Goal: Task Accomplishment & Management: Complete application form

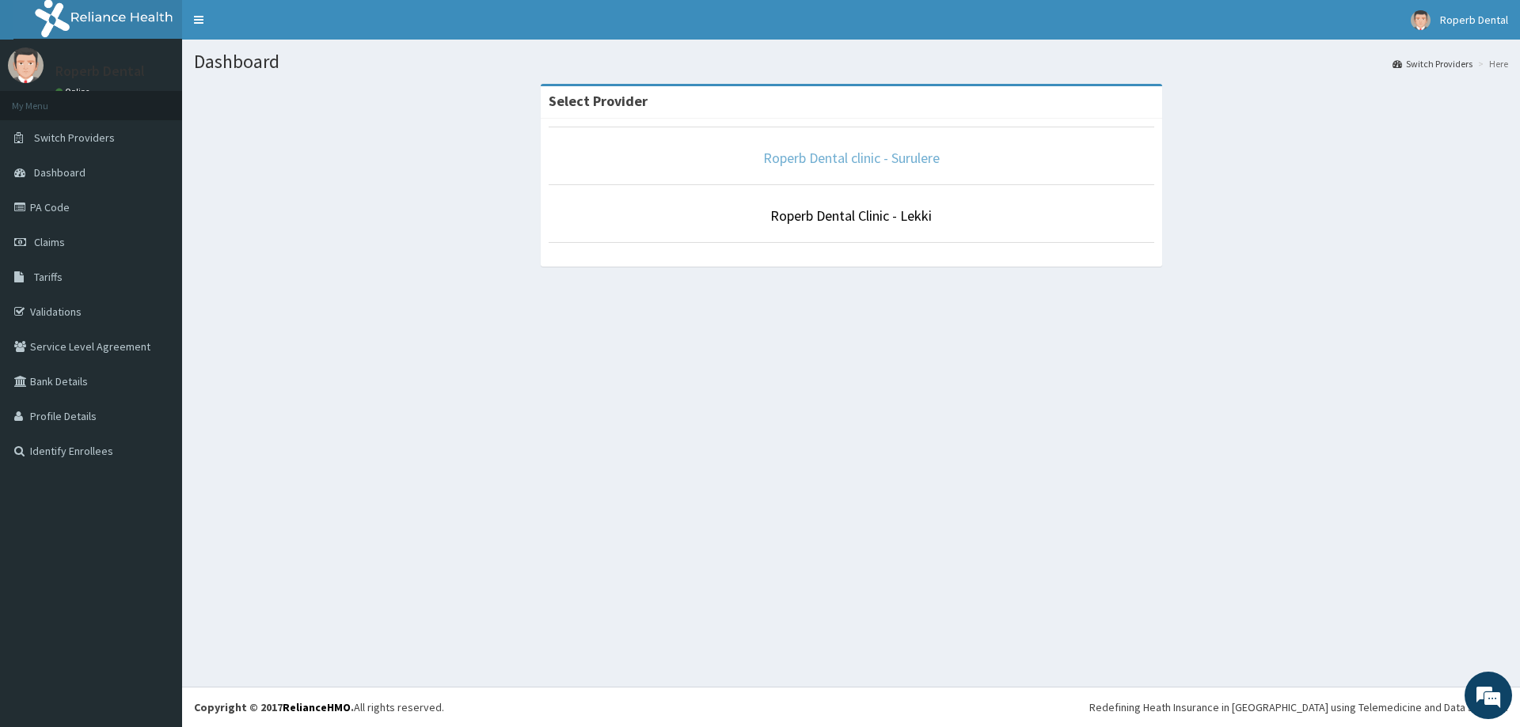
click at [786, 155] on link "Roperb Dental clinic - Surulere" at bounding box center [851, 158] width 176 height 18
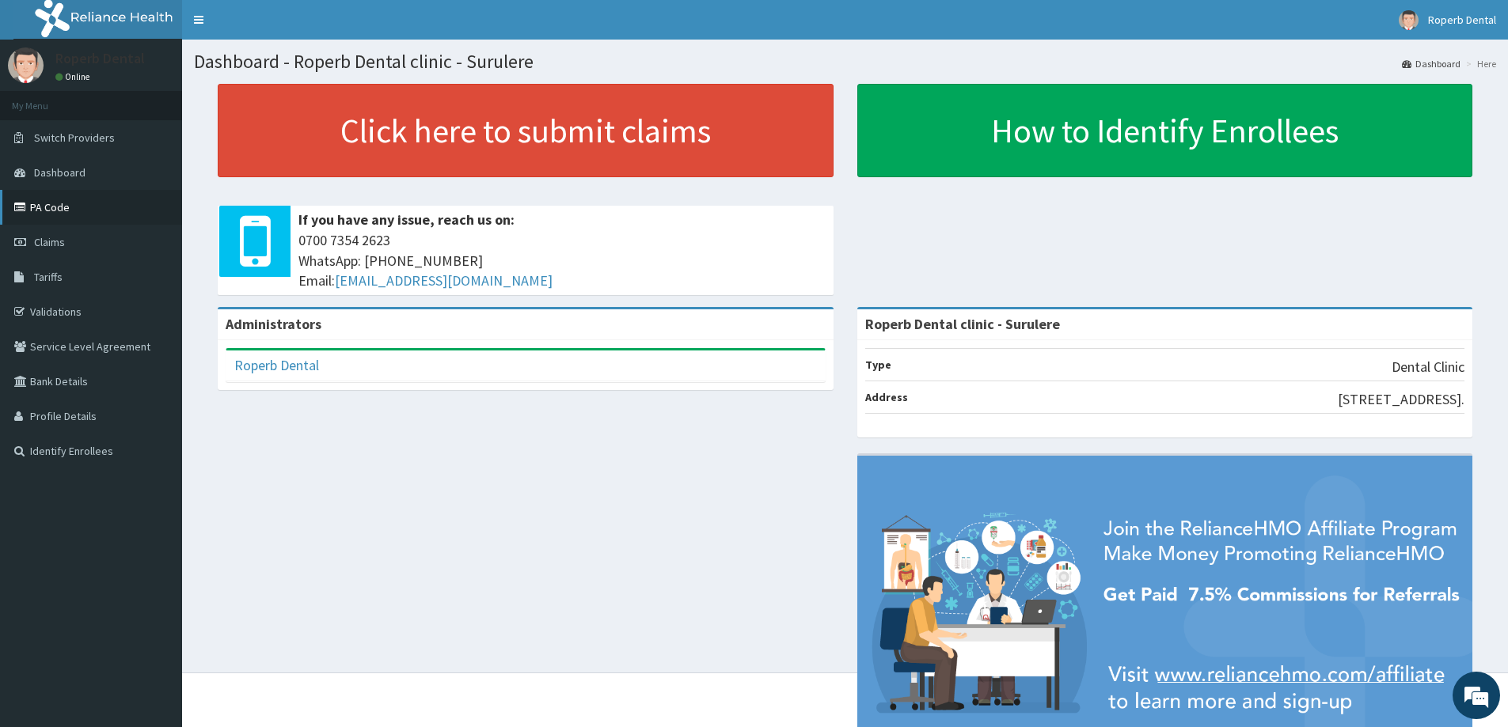
click at [78, 208] on link "PA Code" at bounding box center [91, 207] width 182 height 35
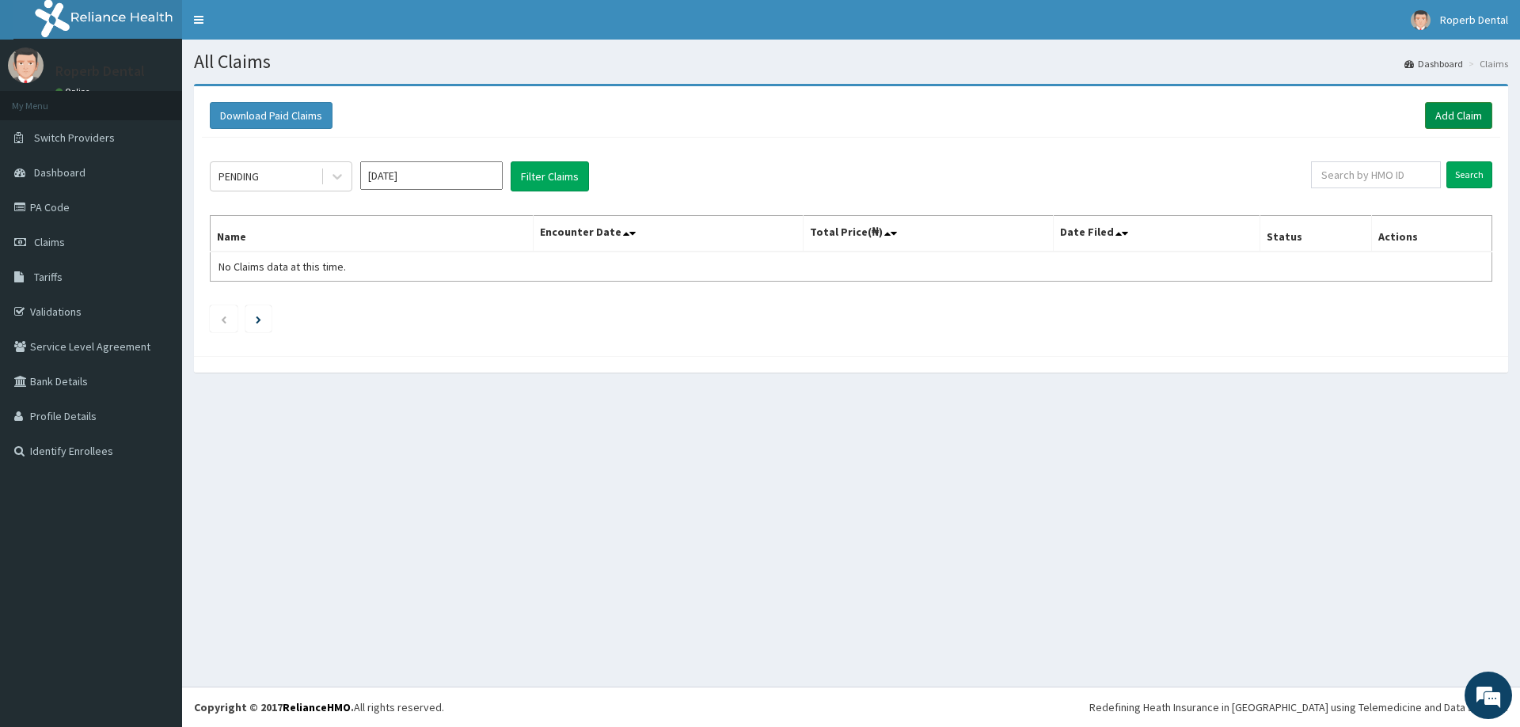
click at [1468, 116] on link "Add Claim" at bounding box center [1458, 115] width 67 height 27
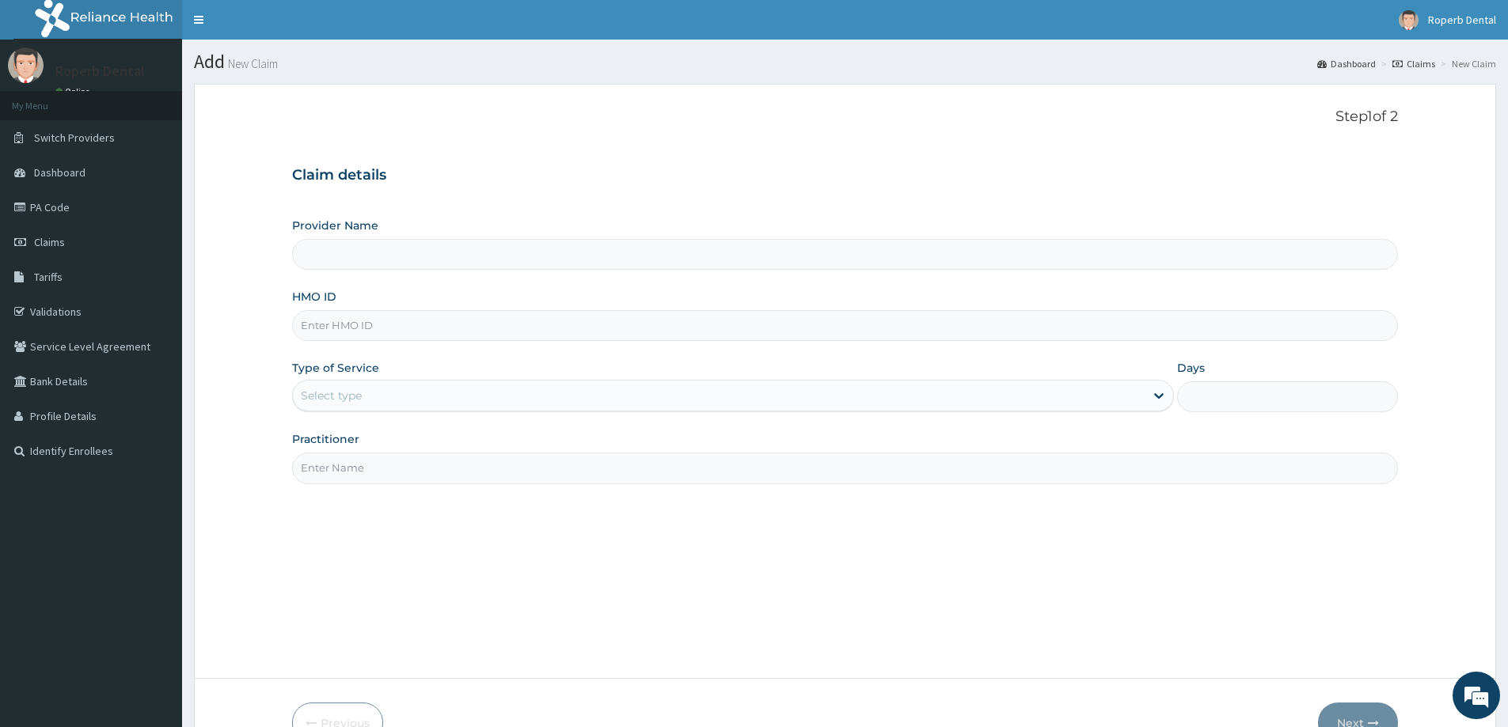
type input "Roperb Dental clinic - Surulere"
click at [394, 269] on input "Roperb Dental clinic - Surulere" at bounding box center [845, 254] width 1106 height 31
click at [411, 330] on input "HMO ID" at bounding box center [845, 325] width 1106 height 31
click at [360, 321] on input "CCD/10" at bounding box center [845, 325] width 1106 height 31
type input "CCD/10190/A"
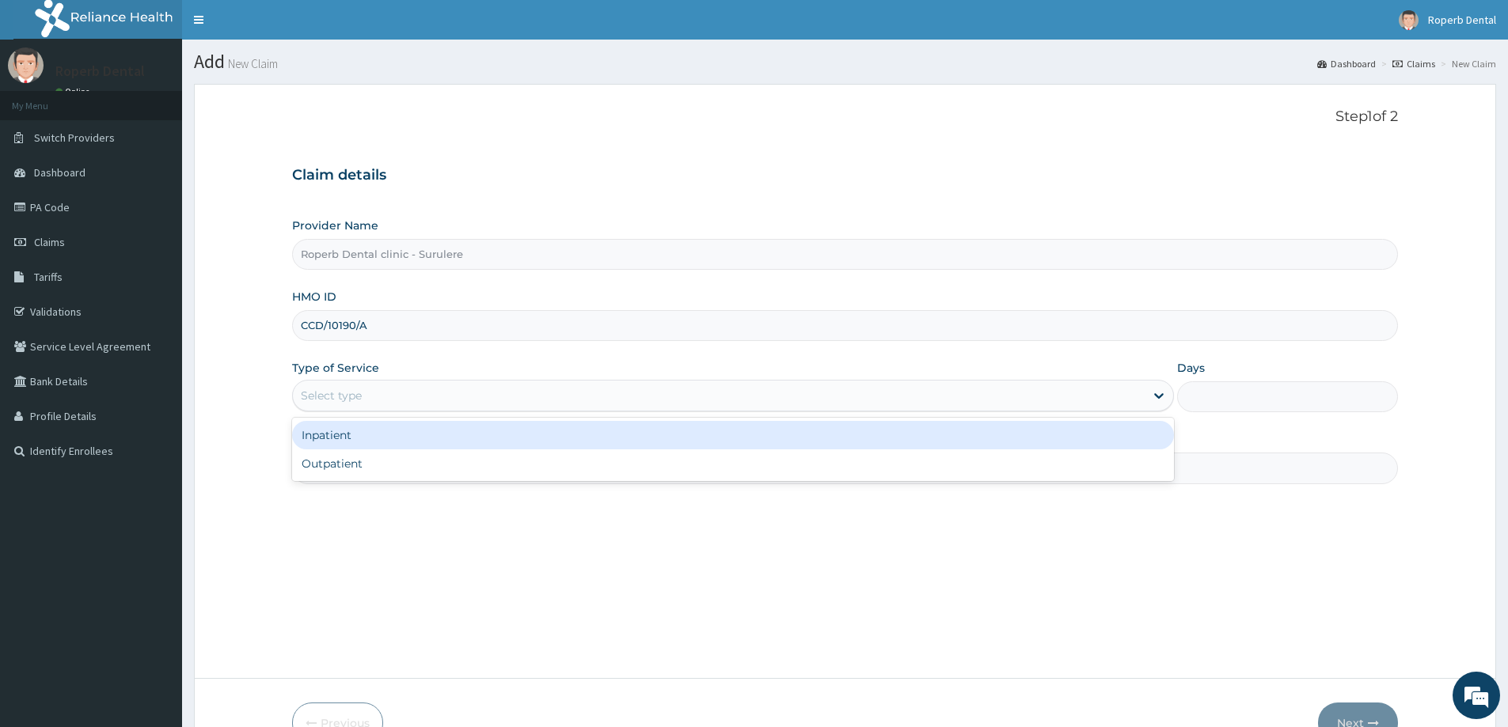
click at [419, 391] on div "Select type" at bounding box center [719, 395] width 852 height 25
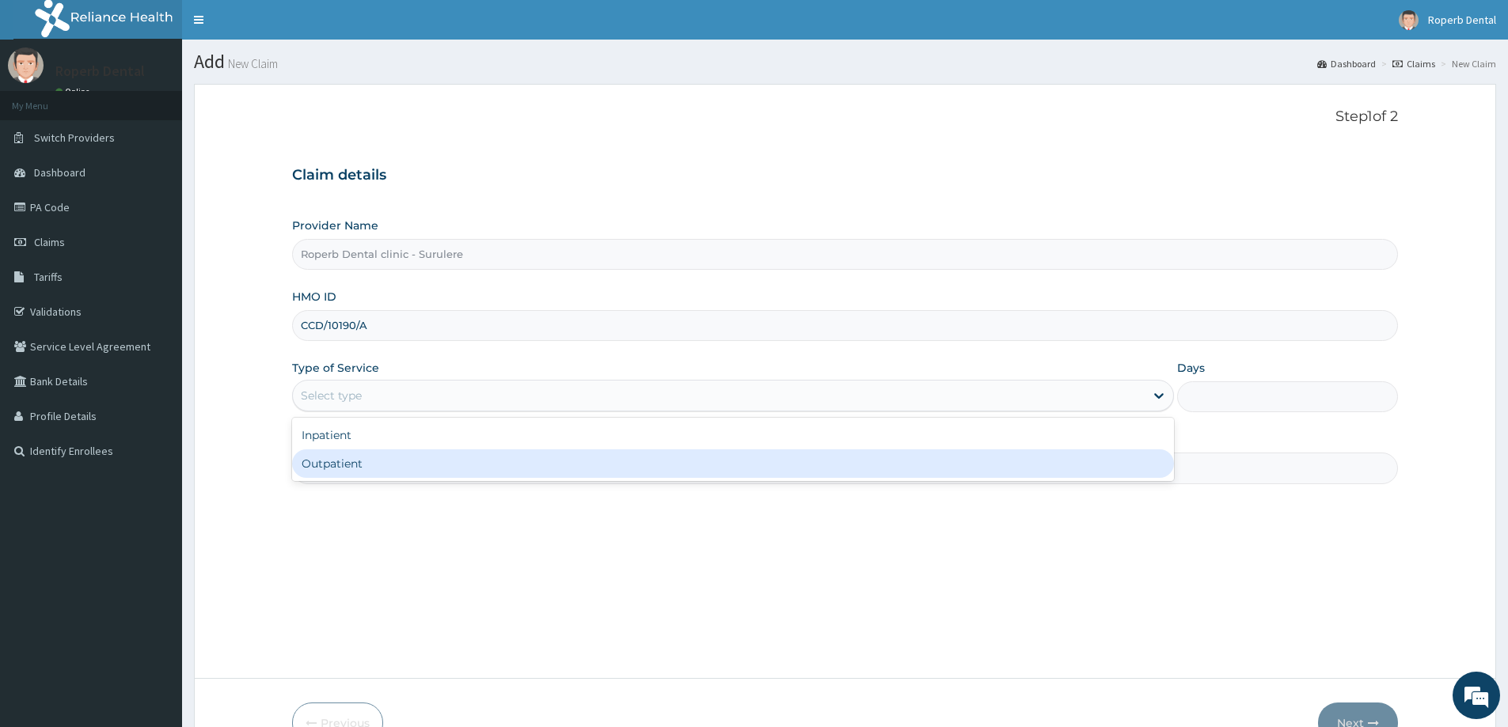
click at [407, 460] on div "Outpatient" at bounding box center [733, 464] width 882 height 28
type input "1"
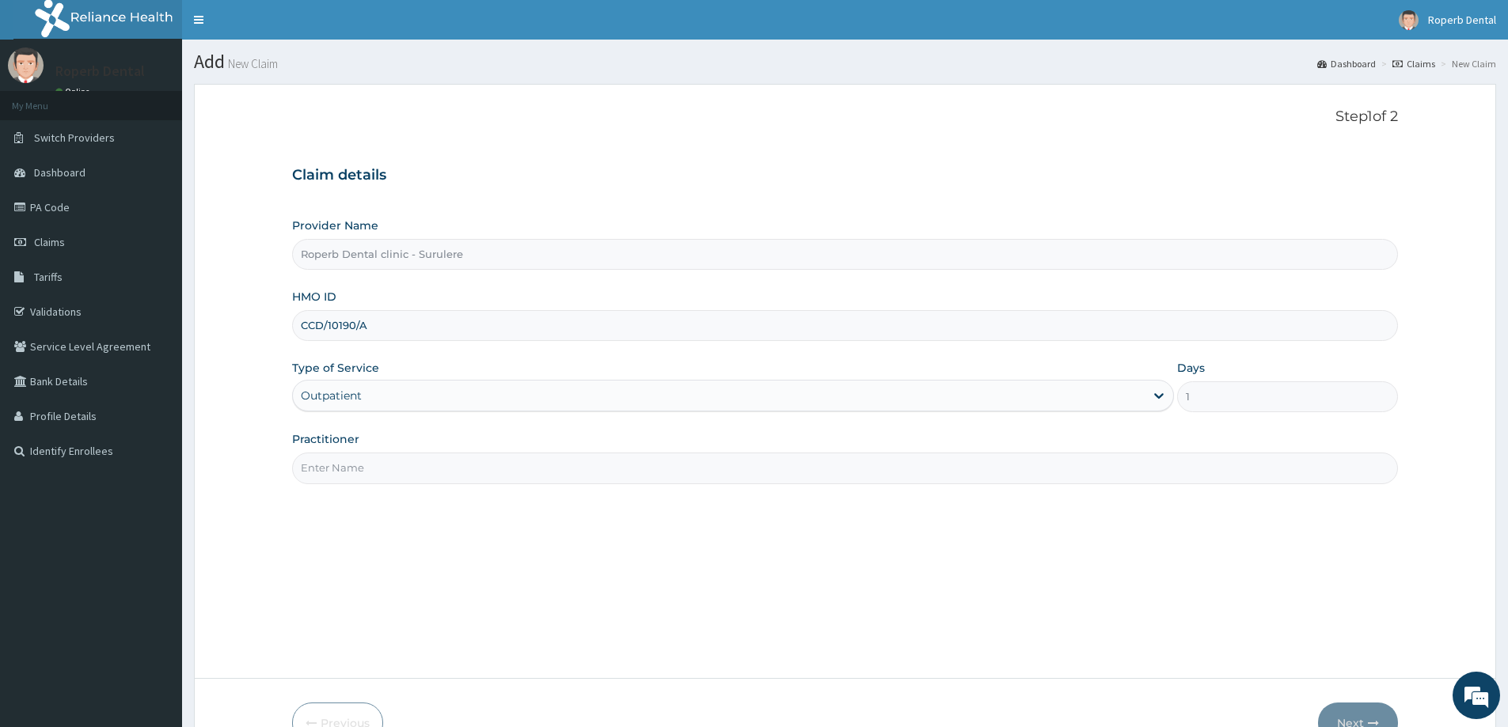
click at [407, 460] on input "Practitioner" at bounding box center [845, 468] width 1106 height 31
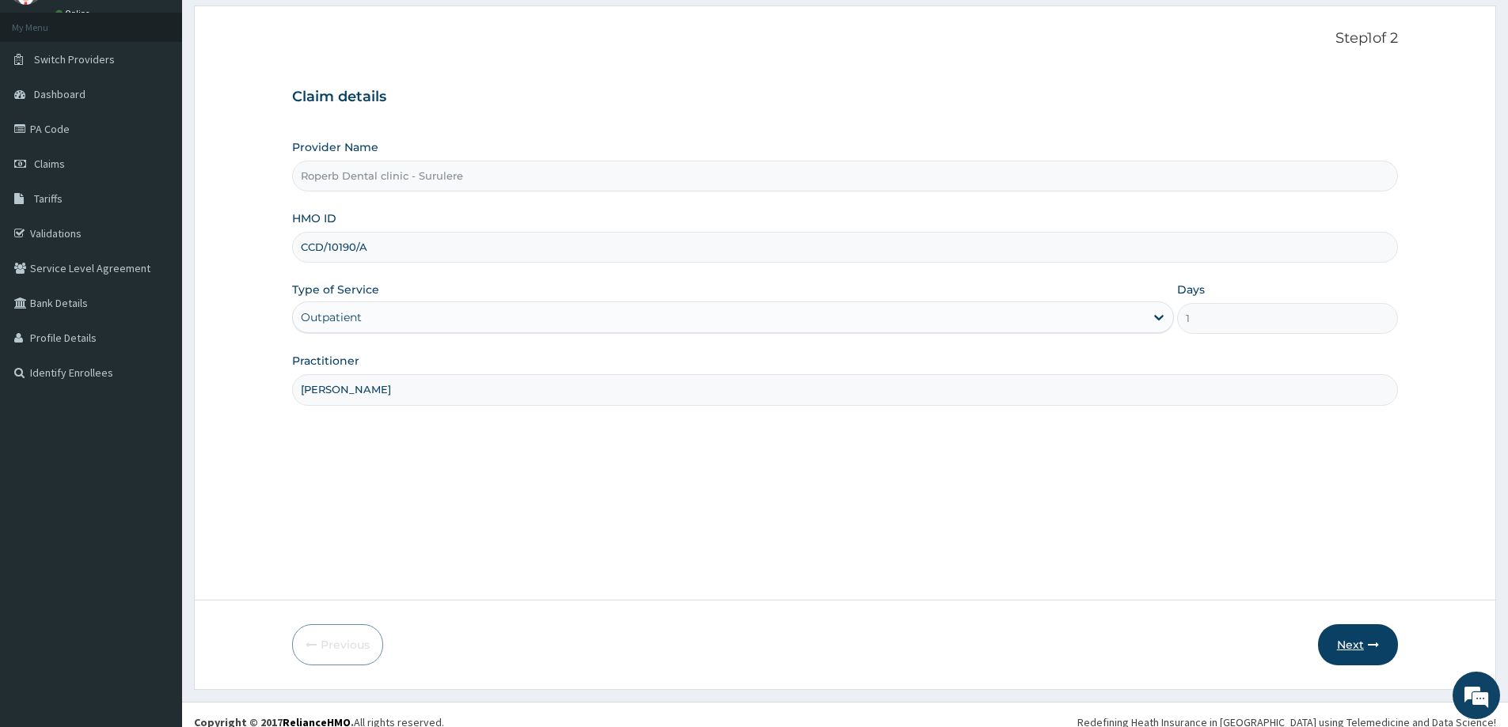
scroll to position [79, 0]
type input "Dr Akanbi"
click at [1361, 637] on button "Next" at bounding box center [1358, 644] width 80 height 41
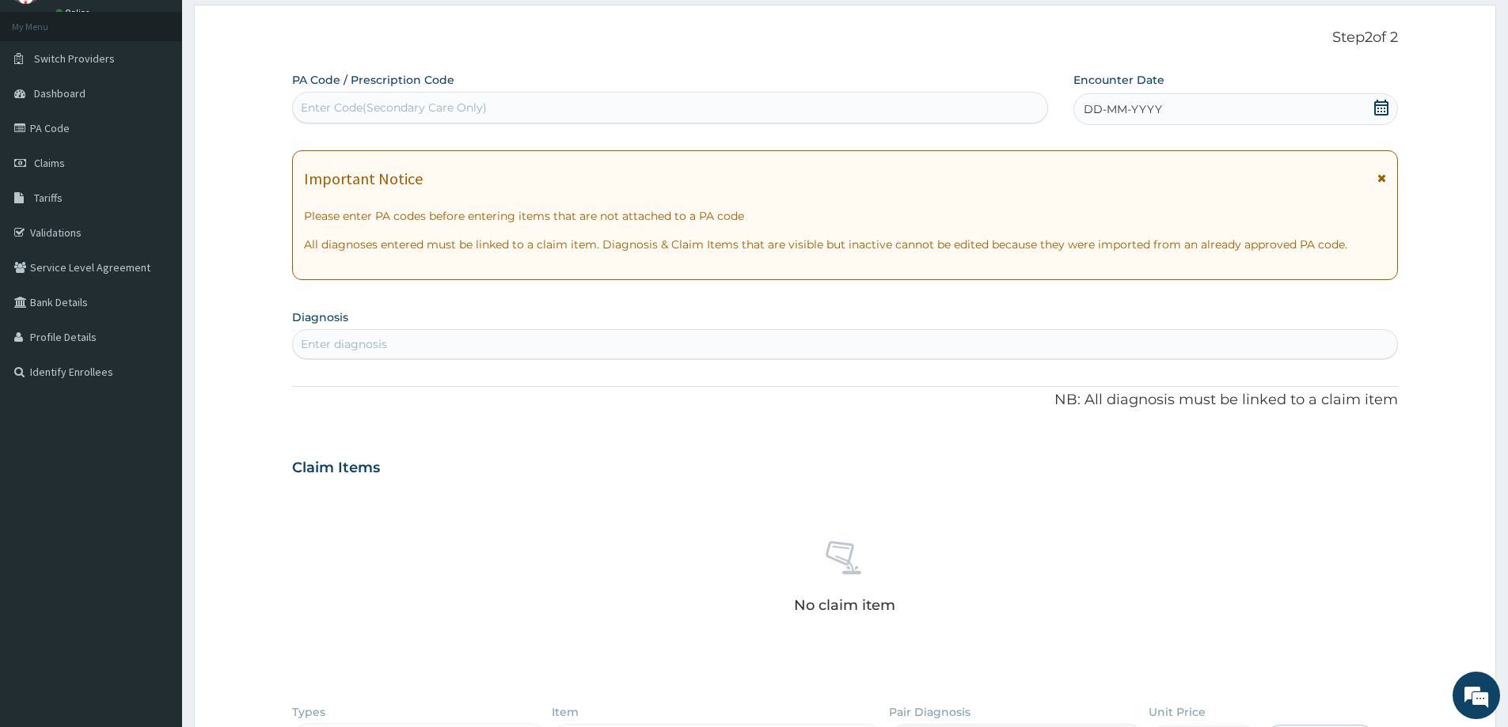
click at [355, 104] on div "Enter Code(Secondary Care Only)" at bounding box center [394, 108] width 186 height 16
paste input "PA/00B3D1"
type input "PA/00B3D1"
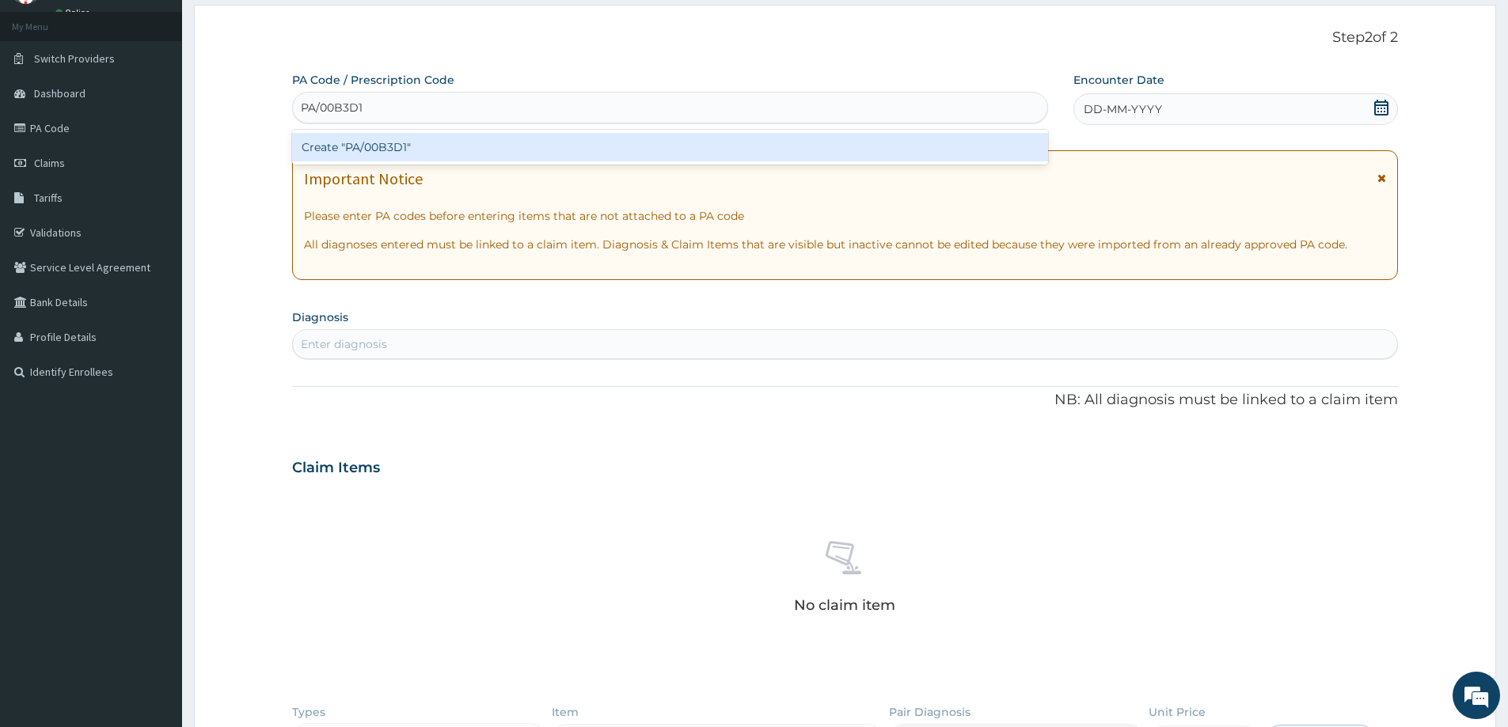
click at [506, 150] on div "Create "PA/00B3D1"" at bounding box center [670, 147] width 756 height 28
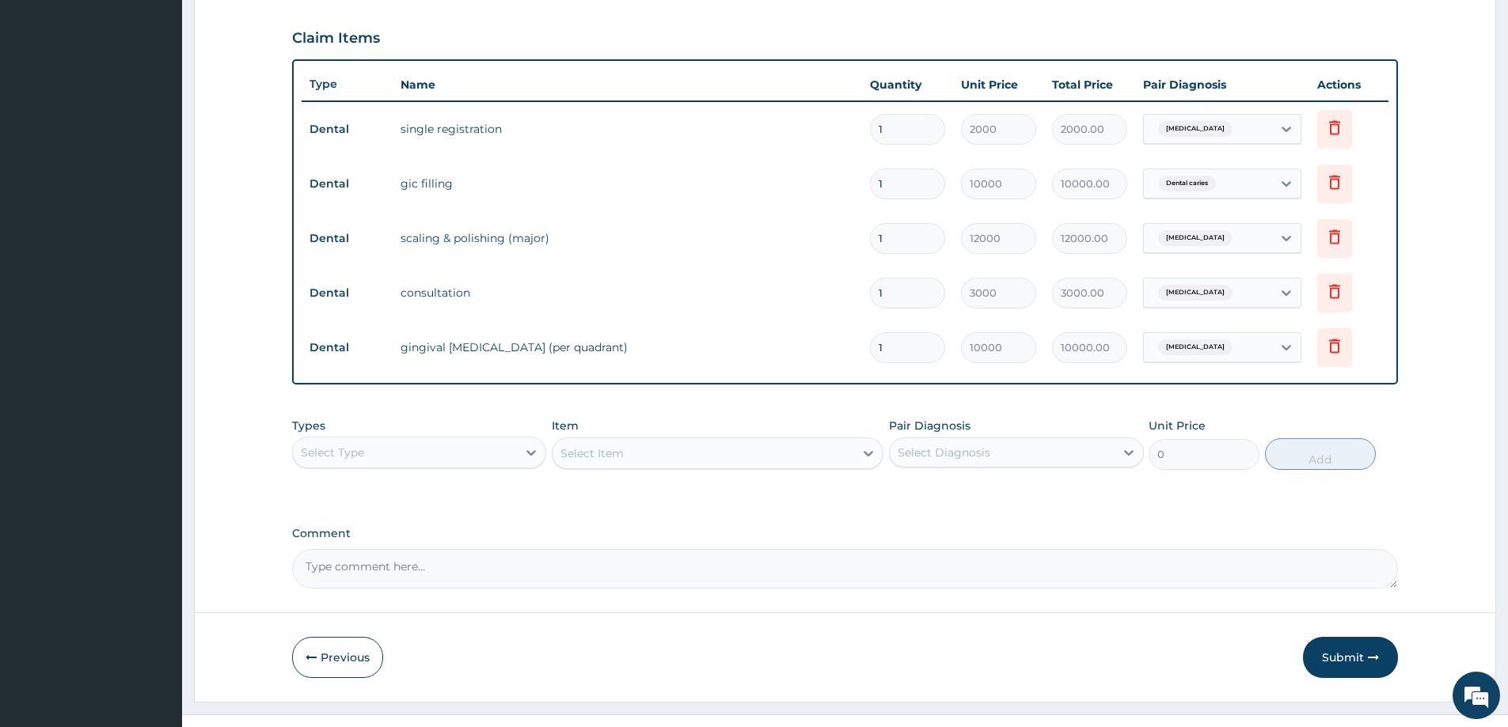
scroll to position [541, 0]
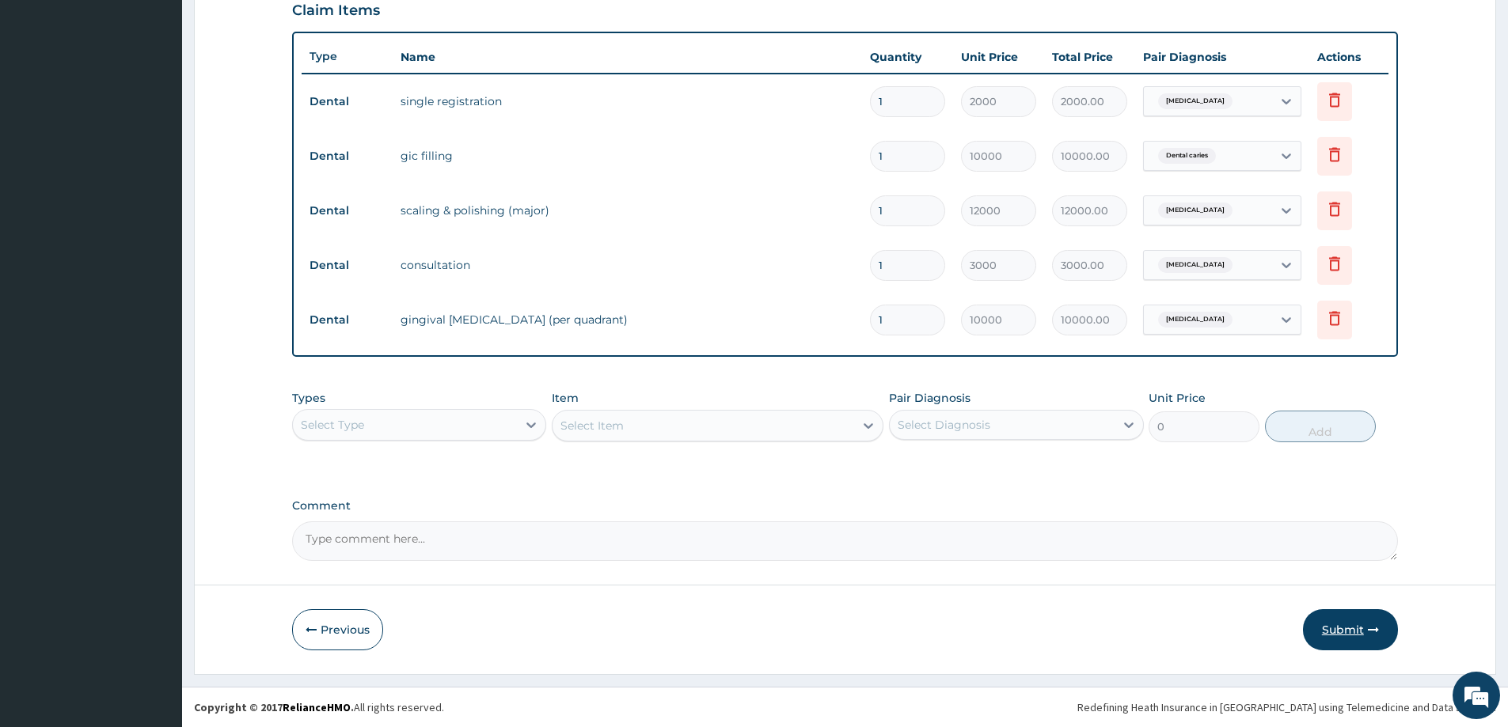
click at [1349, 635] on button "Submit" at bounding box center [1350, 629] width 95 height 41
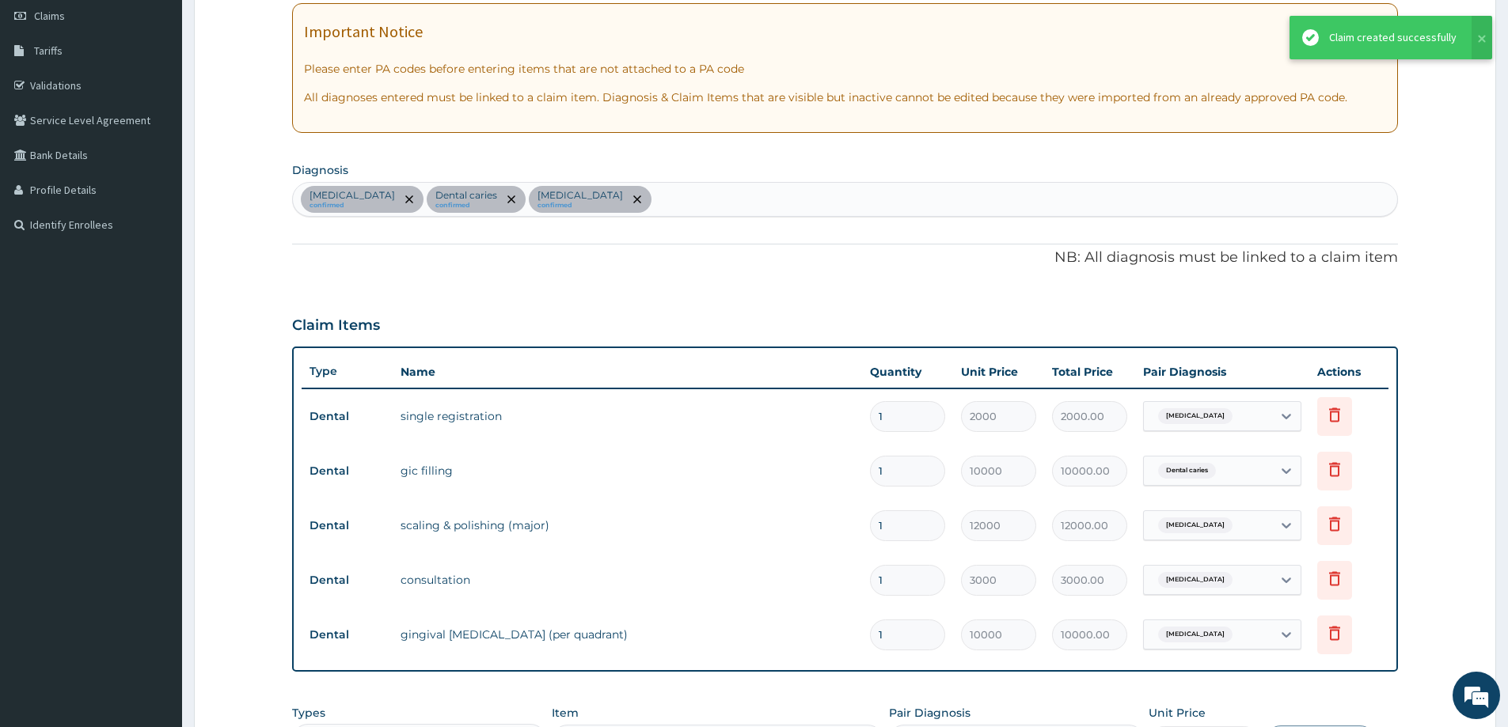
scroll to position [225, 0]
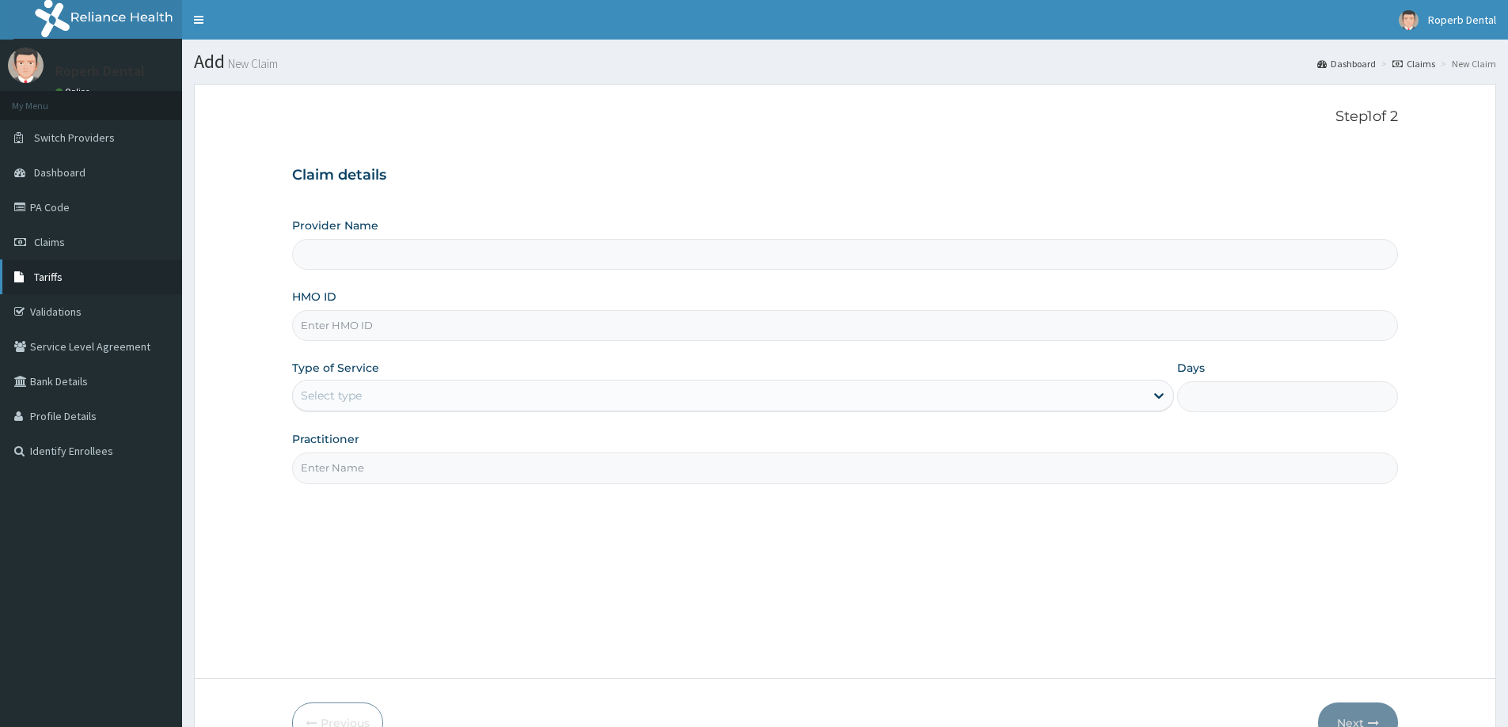
scroll to position [93, 0]
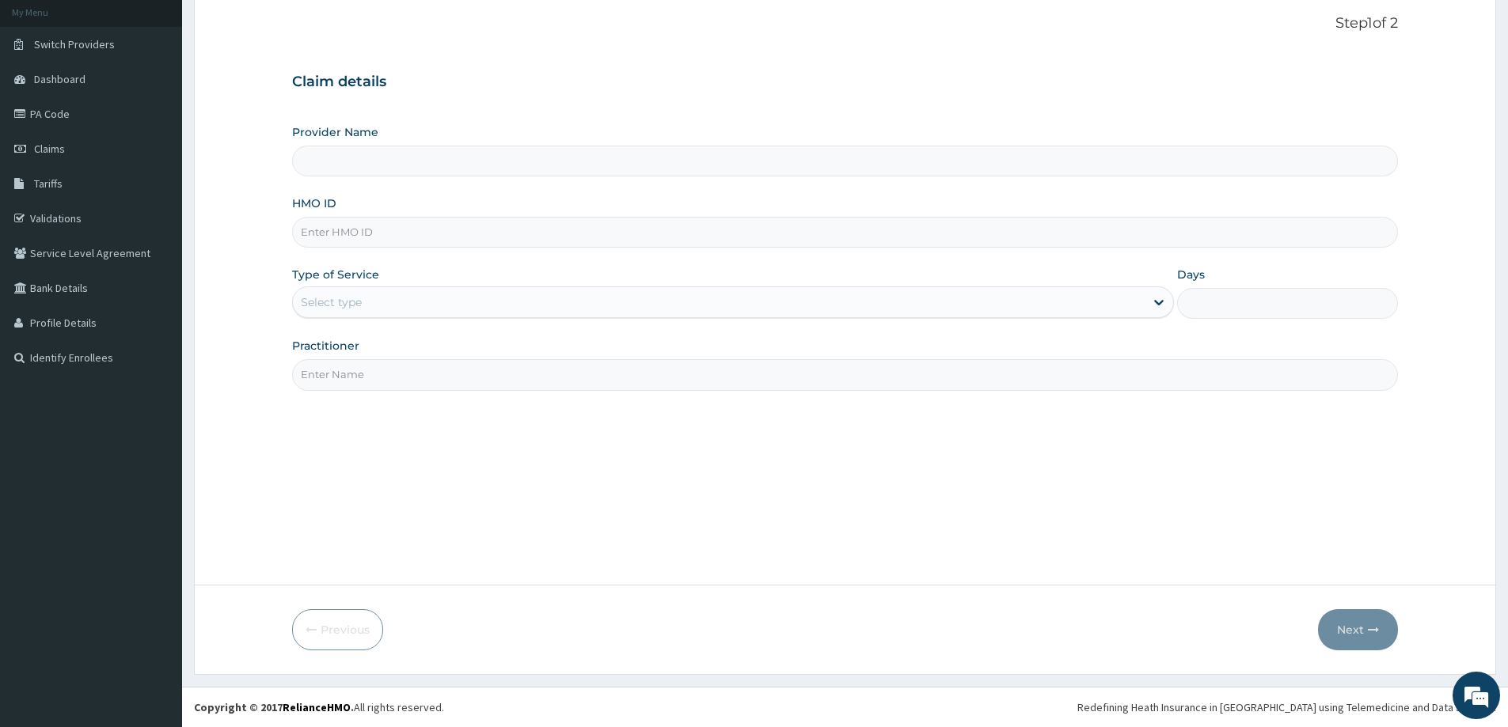
type input "Roperb Dental clinic - Surulere"
click at [73, 112] on link "PA Code" at bounding box center [91, 114] width 182 height 35
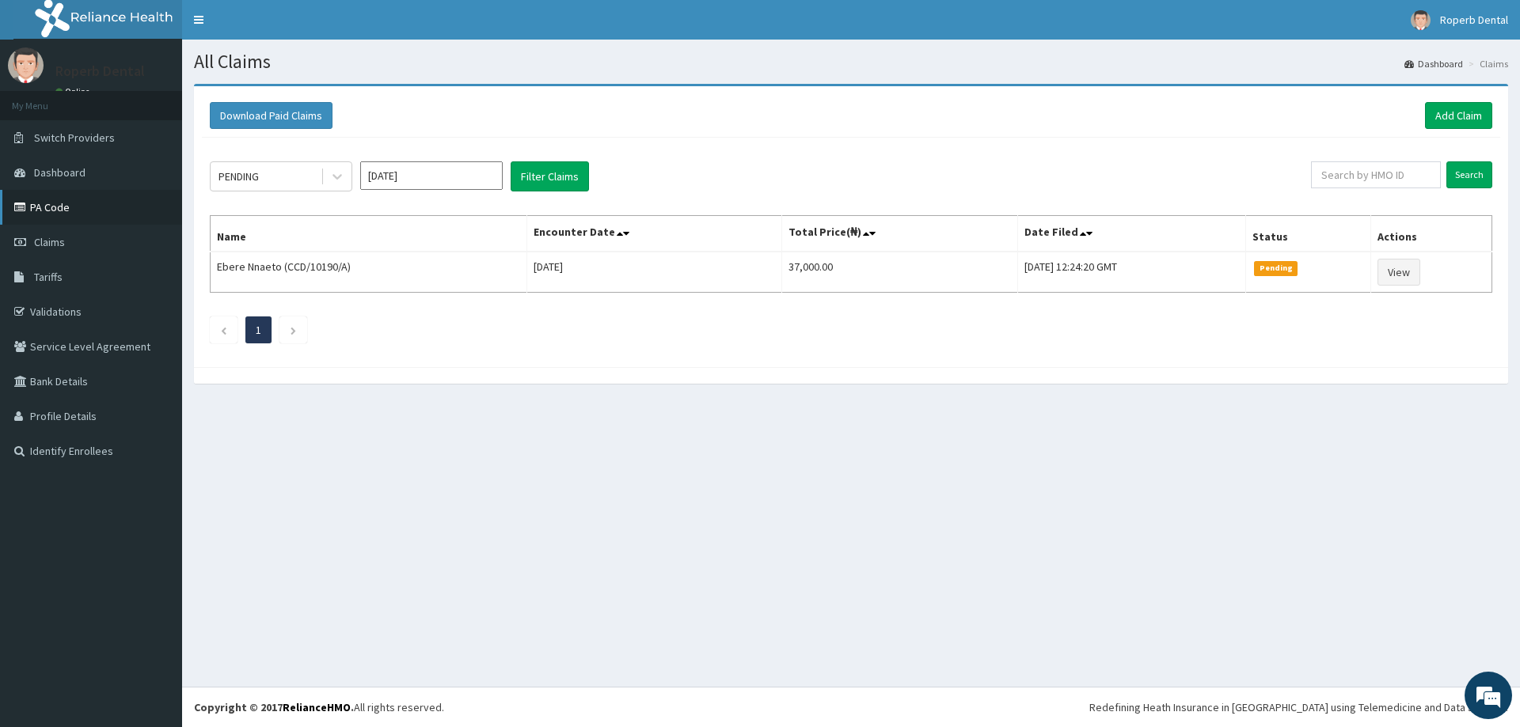
click at [82, 222] on link "PA Code" at bounding box center [91, 207] width 182 height 35
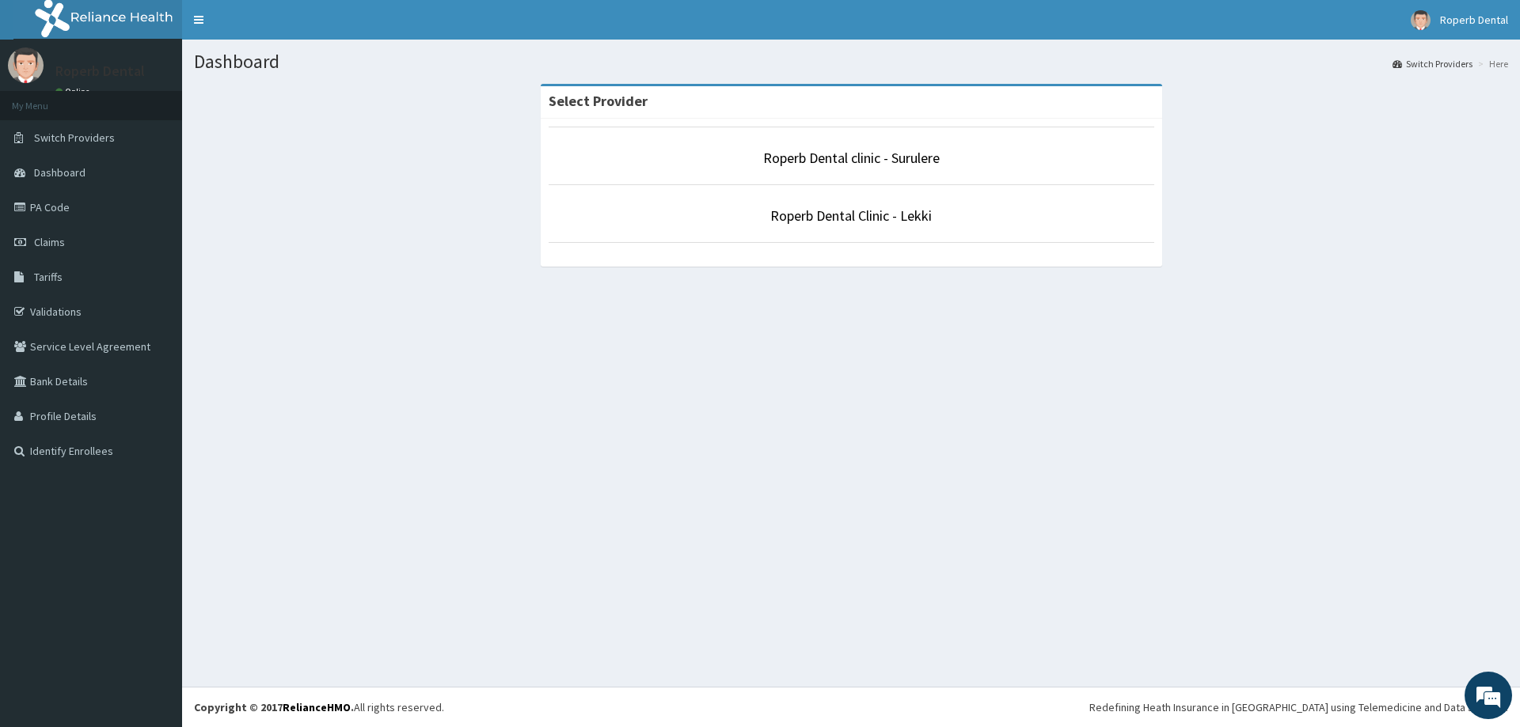
click at [853, 147] on li "Roperb Dental clinic - Surulere" at bounding box center [850, 156] width 605 height 59
click at [850, 154] on link "Roperb Dental clinic - Surulere" at bounding box center [851, 158] width 176 height 18
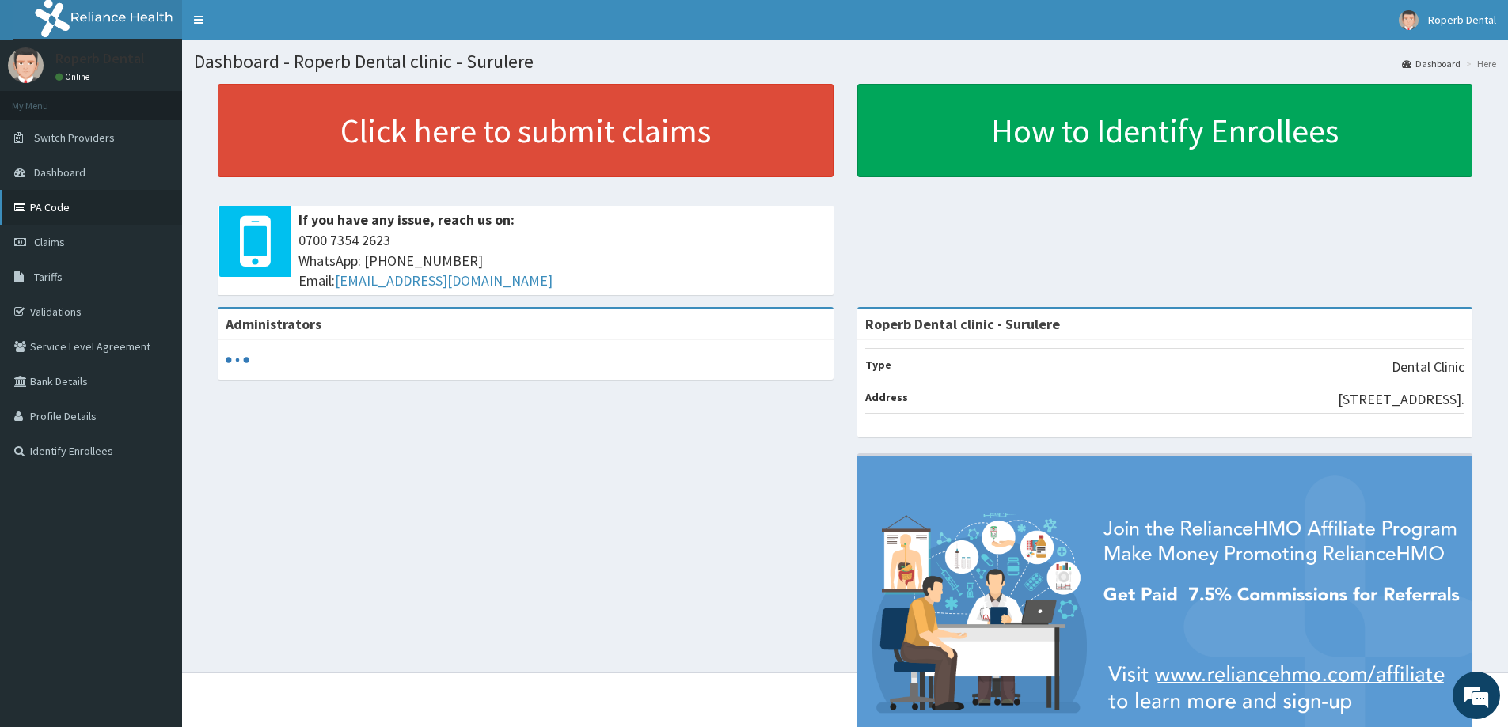
click at [79, 209] on link "PA Code" at bounding box center [91, 207] width 182 height 35
